Goal: Communication & Community: Answer question/provide support

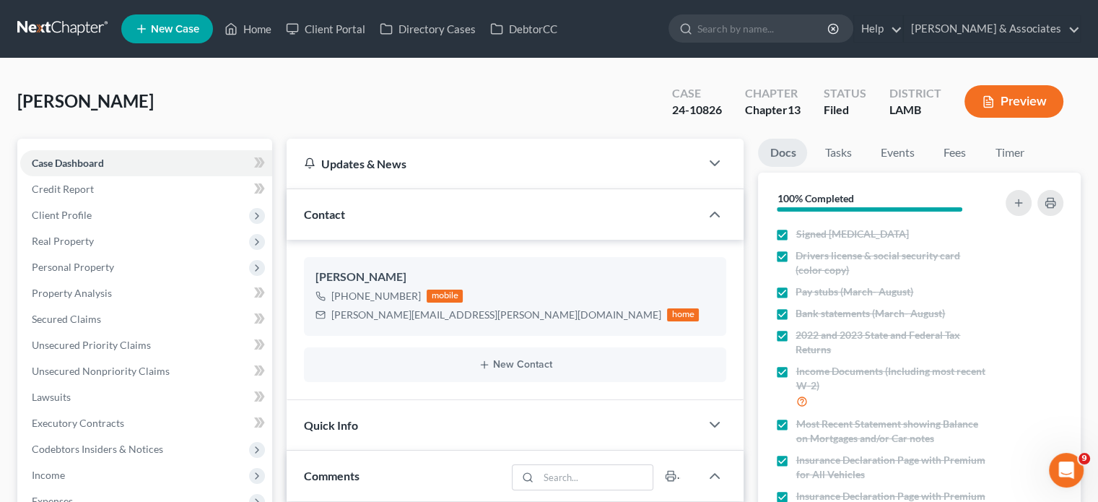
scroll to position [1999, 0]
click at [261, 31] on link "Home" at bounding box center [247, 29] width 61 height 26
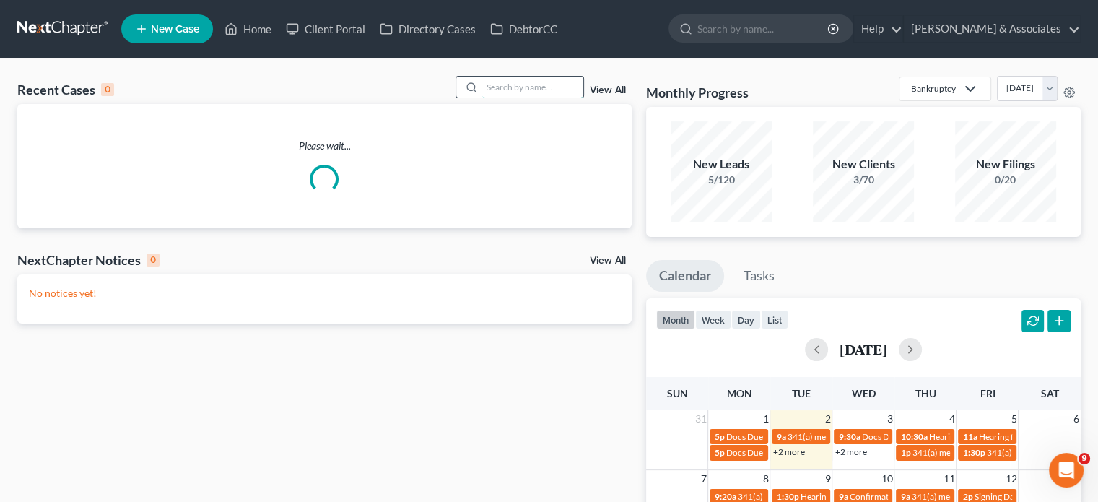
click at [498, 90] on input "search" at bounding box center [532, 87] width 101 height 21
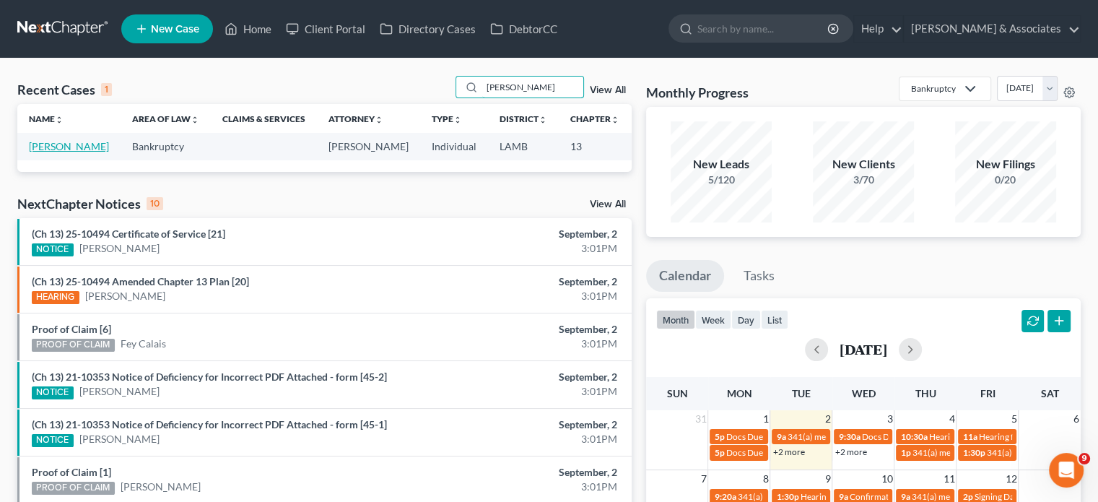
type input "[PERSON_NAME]"
click at [38, 152] on link "[PERSON_NAME]" at bounding box center [69, 146] width 80 height 12
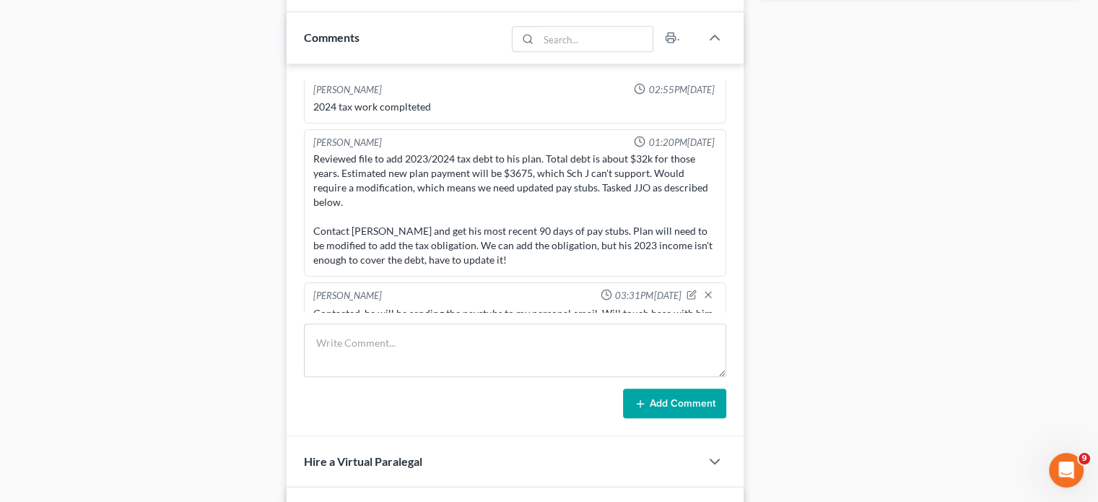
scroll to position [867, 0]
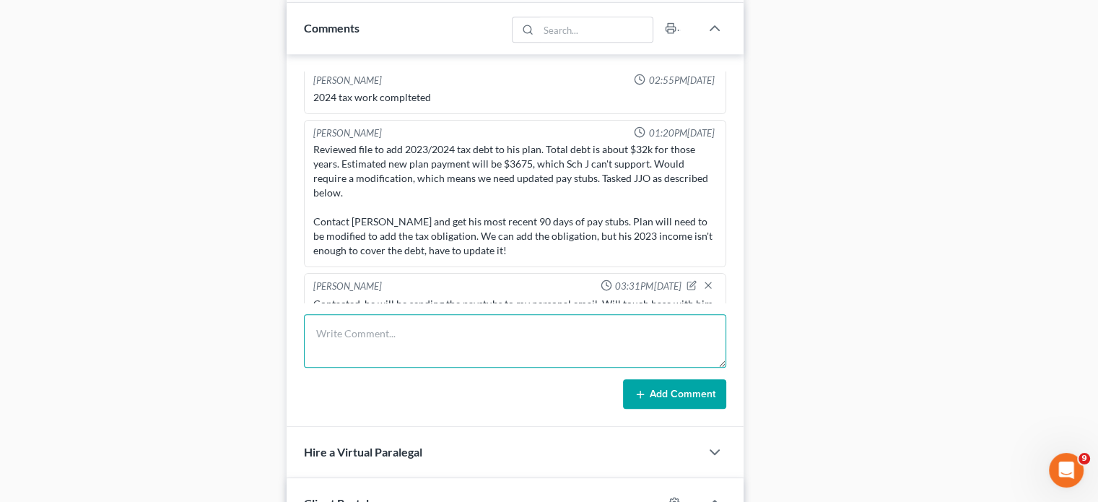
click at [448, 346] on textarea at bounding box center [515, 340] width 422 height 53
type textarea "T"
click at [451, 342] on textarea "[PERSON_NAME] called in" at bounding box center [515, 340] width 422 height 53
type textarea "[PERSON_NAME] called in and I asked him if he had the paystubs and he said that…"
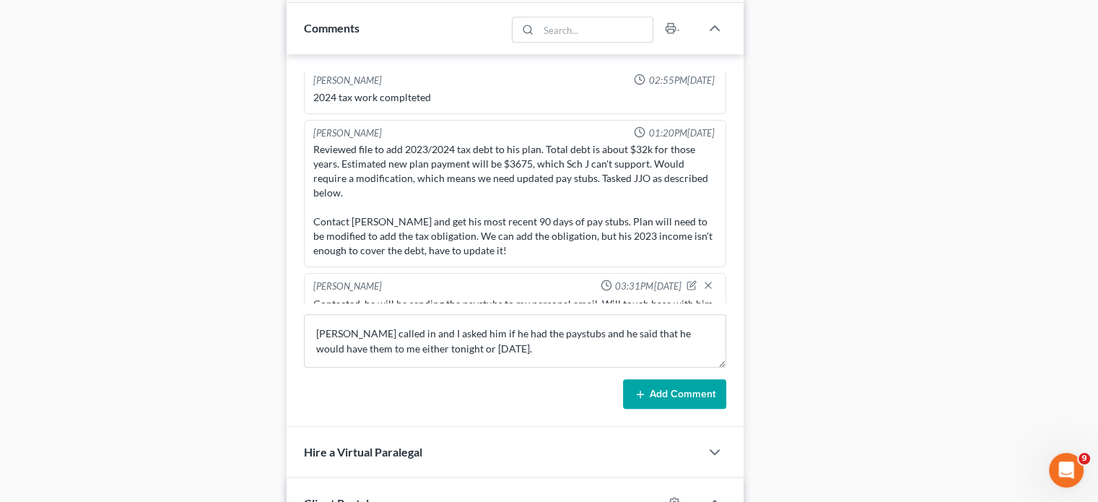
click at [678, 396] on button "Add Comment" at bounding box center [674, 394] width 103 height 30
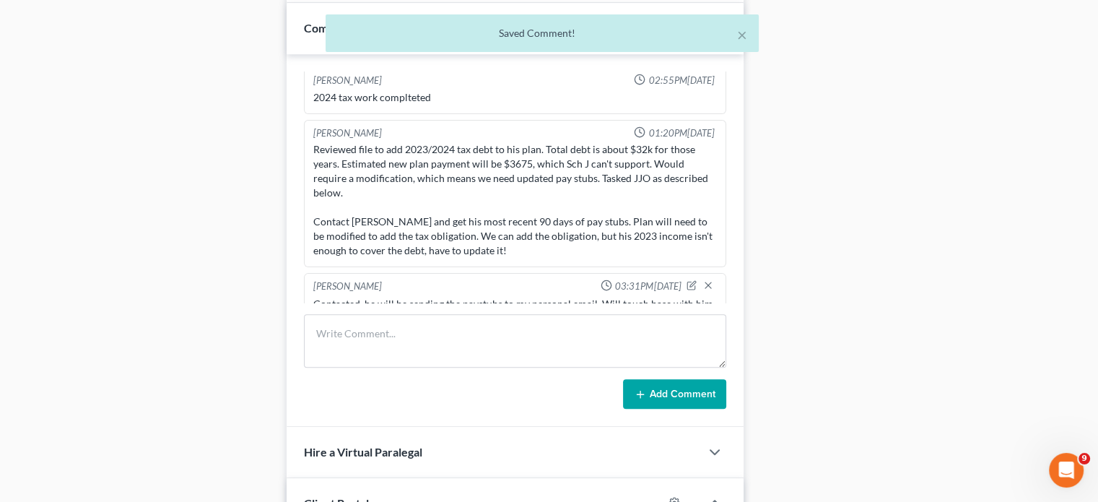
scroll to position [6040, 0]
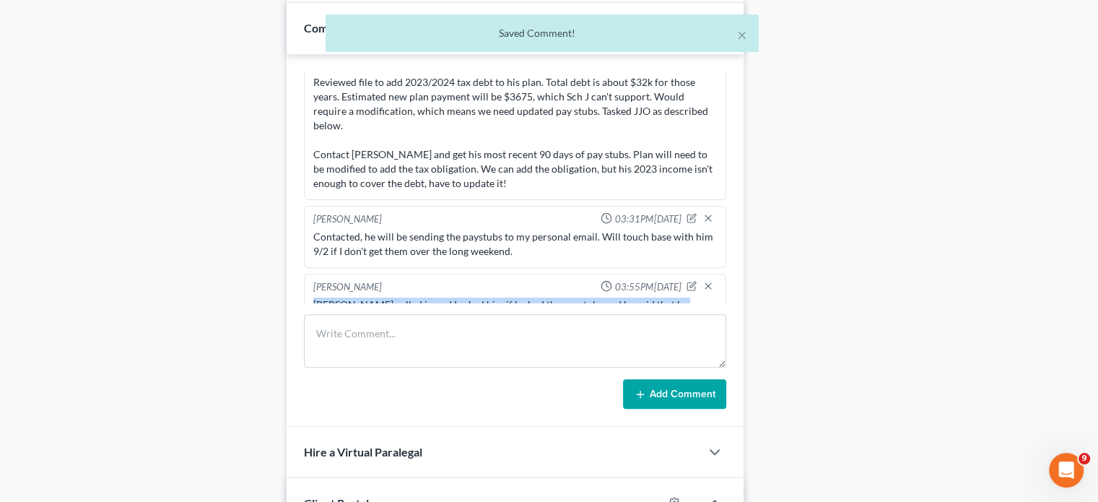
drag, startPoint x: 479, startPoint y: 285, endPoint x: 308, endPoint y: 271, distance: 172.5
click at [308, 274] on div "[PERSON_NAME] 03:55PM[DATE] [PERSON_NAME] called in and I asked him if he had t…" at bounding box center [515, 305] width 422 height 62
copy div "[PERSON_NAME] called in and I asked him if he had the paystubs and he said that…"
